Goal: Task Accomplishment & Management: Use online tool/utility

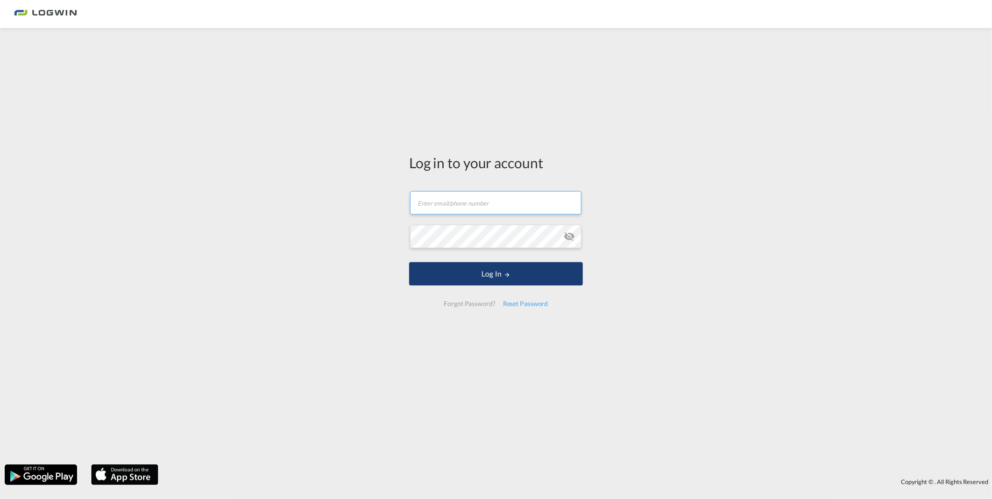
type input "[PERSON_NAME][EMAIL_ADDRESS][PERSON_NAME][DOMAIN_NAME]"
click at [553, 282] on button "Log In" at bounding box center [496, 273] width 174 height 23
